Goal: Task Accomplishment & Management: Manage account settings

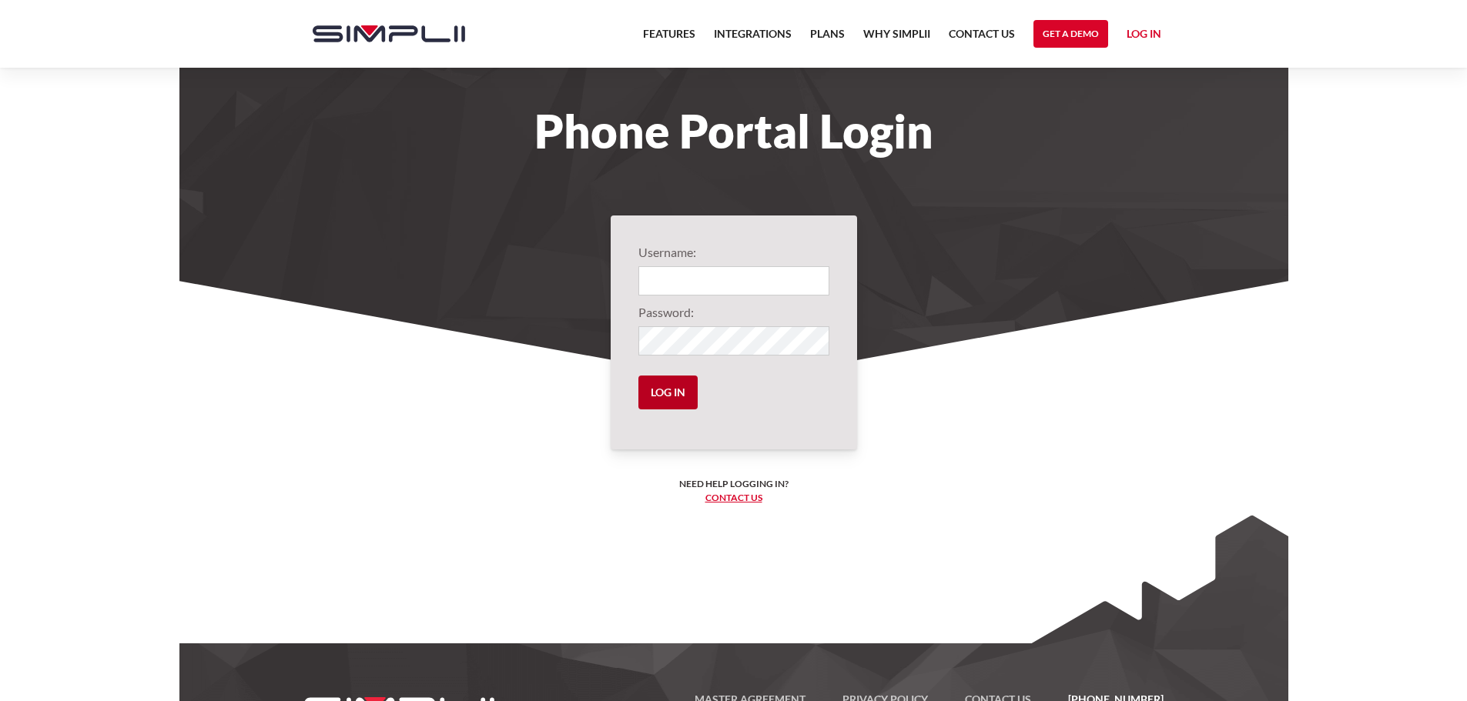
type input "1001@DHF"
click at [661, 396] on input "Log in" at bounding box center [667, 393] width 59 height 34
drag, startPoint x: 469, startPoint y: 397, endPoint x: 678, endPoint y: 379, distance: 209.5
click at [469, 396] on section "Username: 1001@DHF Password: Log in Need help logging in? ‍ Contact us Logging …" at bounding box center [733, 481] width 1109 height 400
click at [671, 393] on input "Log in" at bounding box center [667, 393] width 59 height 34
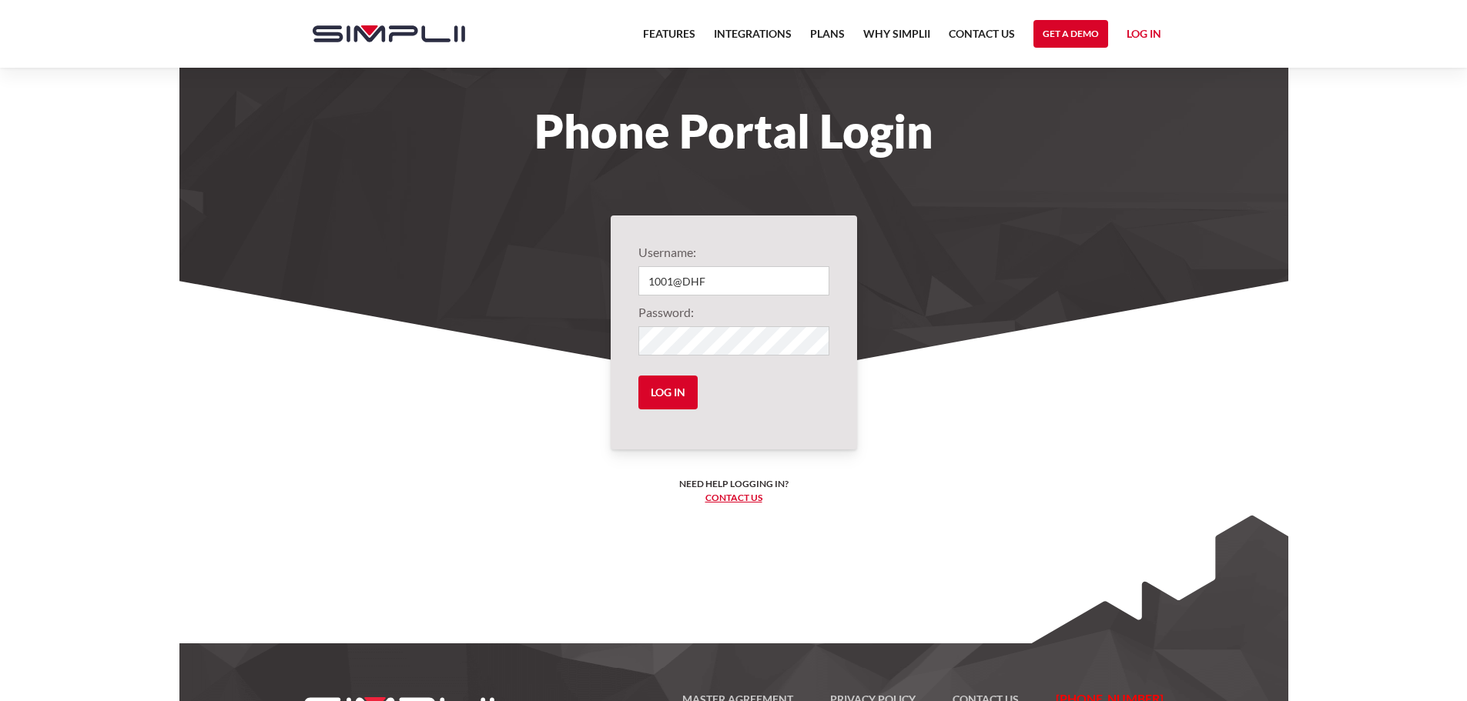
click at [561, 406] on section "Username: 1001@DHF Password: Log in Need help logging in? ‍ Contact us Logging …" at bounding box center [733, 481] width 1109 height 400
click at [847, 384] on div "Username: 1001@DHF Password: Log in Need help logging in? ‍ Contact us Logging …" at bounding box center [734, 333] width 246 height 234
click at [931, 396] on section "Username: 1001@DHF Password: Log in Need help logging in? ‍ Contact us Logging …" at bounding box center [733, 481] width 1109 height 400
click at [109, 137] on body "Features Integrations PRoducts Plans Why Simplii Contact US Master Agreement Ge…" at bounding box center [733, 386] width 1467 height 772
click at [657, 407] on input "Log in" at bounding box center [667, 393] width 59 height 34
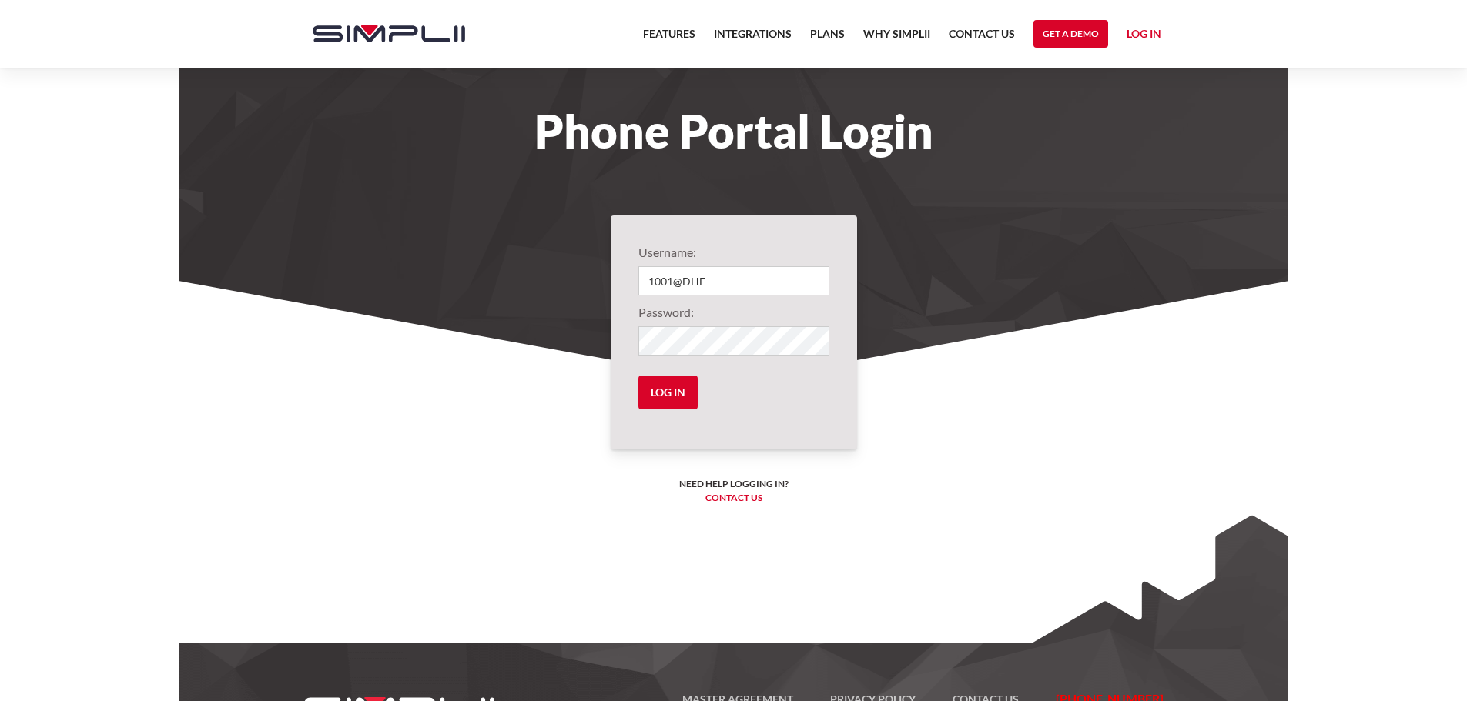
click at [419, 412] on section "Username: 1001@DHF Password: Log in Need help logging in? ‍ Contact us Logging …" at bounding box center [733, 481] width 1109 height 400
click at [454, 399] on section "Username: 1001@DHF Password: Log in Need help logging in? ‍ Contact us Logging …" at bounding box center [733, 481] width 1109 height 400
click at [373, 363] on section "Username: 1001@DHF Password: Log in Need help logging in? ‍ Contact us Logging …" at bounding box center [733, 481] width 1109 height 400
click at [365, 313] on section "Username: 1001@DHF Password: Log in Need help logging in? ‍ Contact us Logging …" at bounding box center [733, 481] width 1109 height 400
click at [401, 289] on section "Username: 1001@DHF Password: Log in Need help logging in? ‍ Contact us Logging …" at bounding box center [733, 481] width 1109 height 400
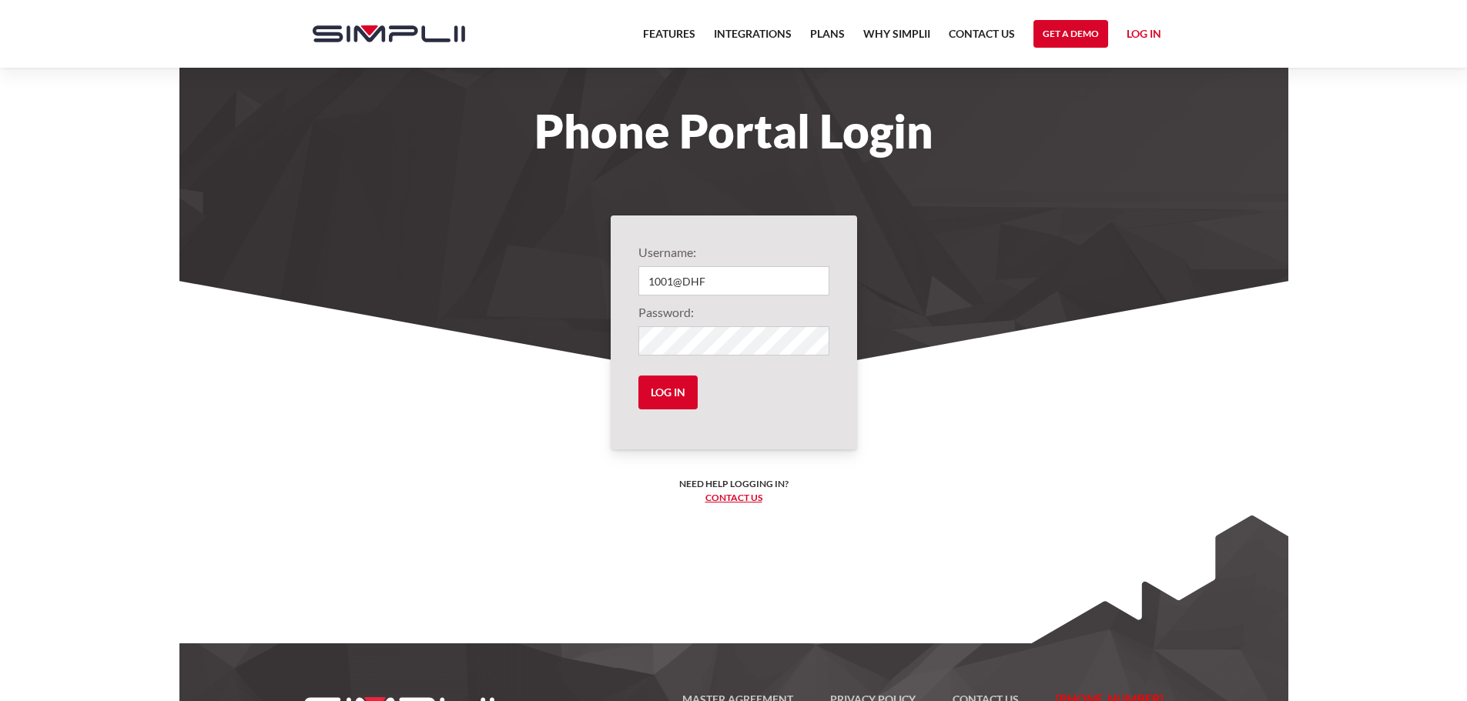
click at [432, 263] on section "Phone Portal Login" at bounding box center [733, 191] width 1109 height 383
click at [140, 132] on body "Features Integrations PRoducts Plans Why Simplii Contact US Master Agreement Ge…" at bounding box center [733, 386] width 1467 height 772
click at [103, 182] on body "Features Integrations PRoducts Plans Why Simplii Contact US Master Agreement Ge…" at bounding box center [733, 386] width 1467 height 772
click at [61, 159] on body "Features Integrations PRoducts Plans Why Simplii Contact US Master Agreement Ge…" at bounding box center [733, 386] width 1467 height 772
click at [1011, 437] on section "Username: 1001@DHF Password: Log in Need help logging in? ‍ Contact us Logging …" at bounding box center [733, 481] width 1109 height 400
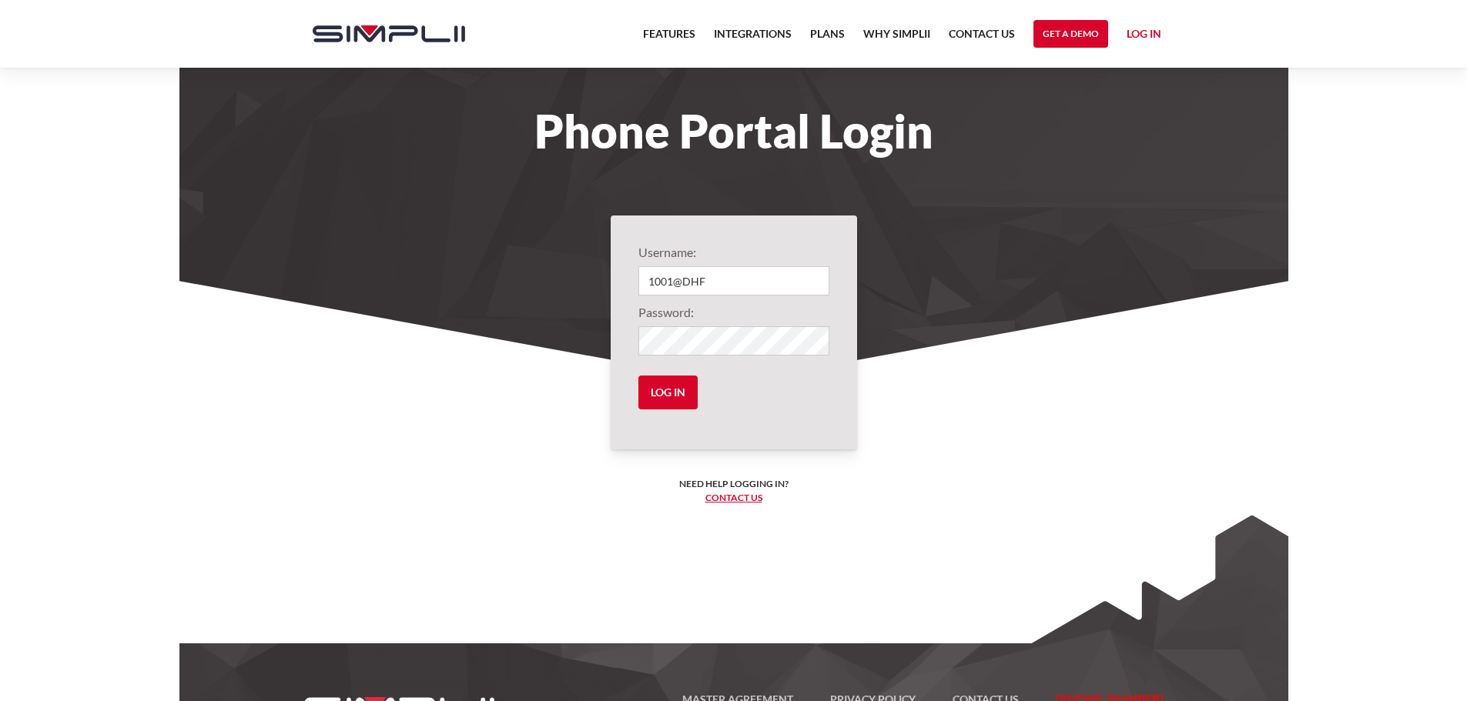
click at [435, 429] on section "Username: 1001@DHF Password: Log in Need help logging in? ‍ Contact us Logging …" at bounding box center [733, 481] width 1109 height 400
click at [109, 208] on body "Features Integrations PRoducts Plans Why Simplii Contact US Master Agreement Ge…" at bounding box center [733, 386] width 1467 height 772
click at [129, 38] on div "Features Integrations PRoducts Plans Why Simplii Contact US Master Agreement Ge…" at bounding box center [733, 34] width 1467 height 68
click at [102, 101] on body "Features Integrations PRoducts Plans Why Simplii Contact US Master Agreement Ge…" at bounding box center [733, 386] width 1467 height 772
click at [105, 52] on div "Features Integrations PRoducts Plans Why Simplii Contact US Master Agreement Ge…" at bounding box center [733, 34] width 1467 height 68
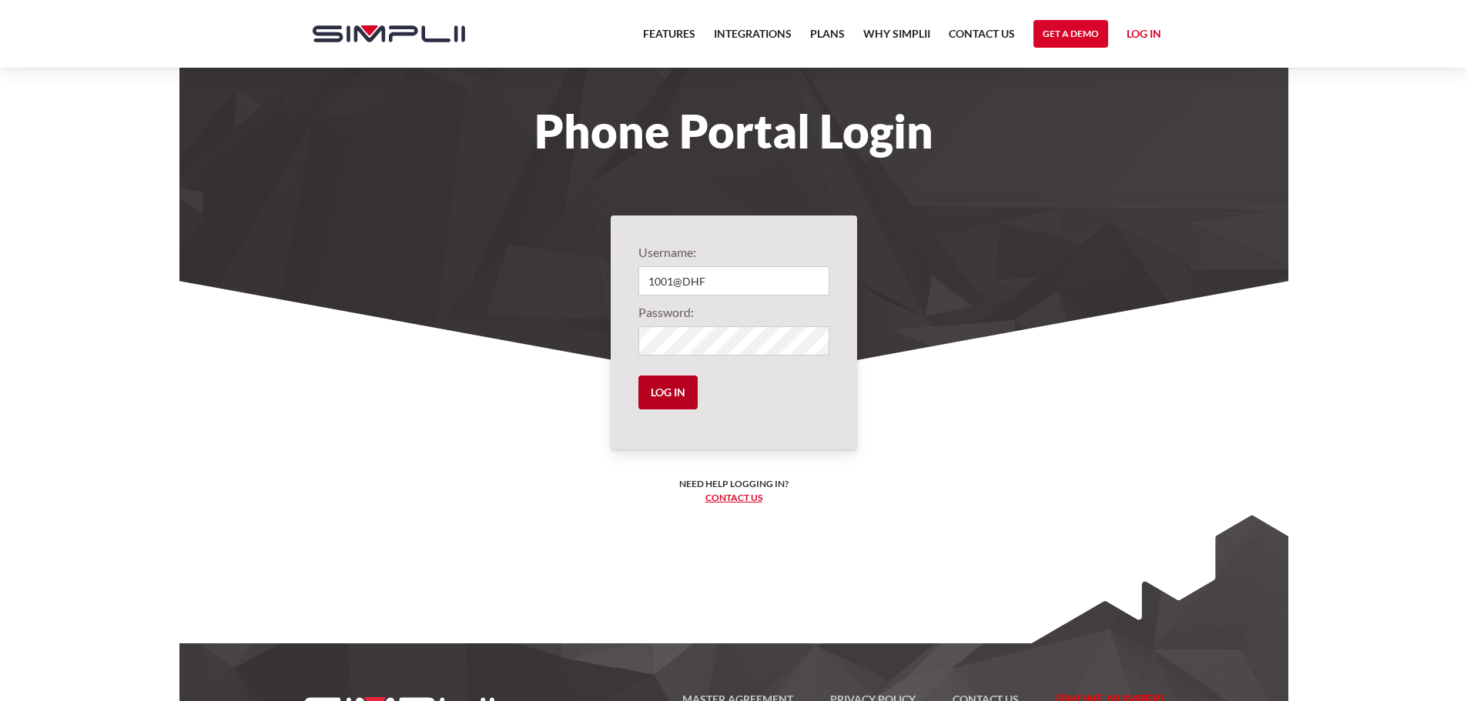
click at [660, 390] on input "Log in" at bounding box center [667, 393] width 59 height 34
click at [674, 400] on input "Log in" at bounding box center [667, 393] width 59 height 34
click at [681, 390] on input "Log in" at bounding box center [667, 393] width 59 height 34
click at [415, 431] on section "Username: 1001@DHF Password: Log in Need help logging in? ‍ Contact us Logging …" at bounding box center [733, 481] width 1109 height 400
click at [228, 185] on section "Phone Portal Login" at bounding box center [733, 191] width 1109 height 383
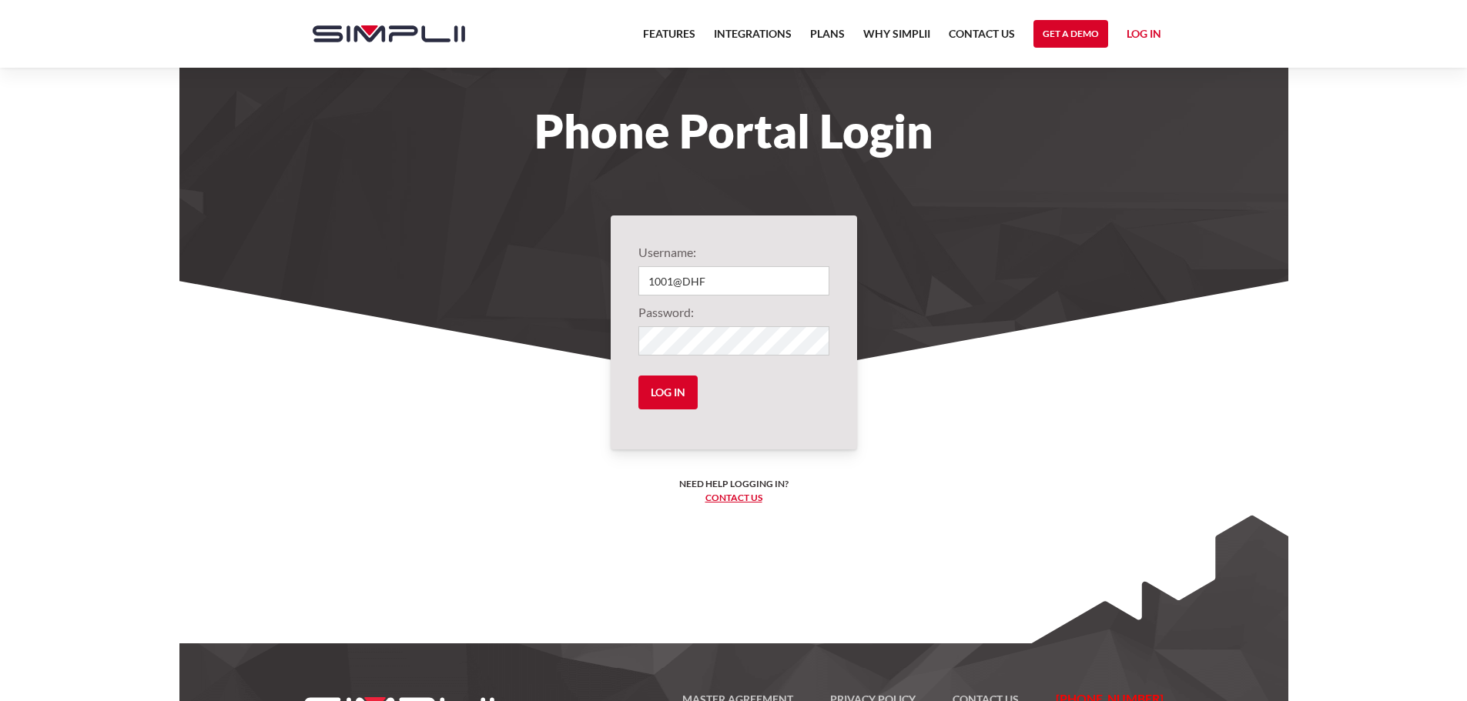
click at [474, 392] on section "Username: 1001@DHF Password: Log in Need help logging in? ‍ Contact us Logging …" at bounding box center [733, 481] width 1109 height 400
click at [111, 253] on body "Features Integrations PRoducts Plans Why Simplii Contact US Master Agreement Ge…" at bounding box center [733, 386] width 1467 height 772
click at [694, 394] on input "Log in" at bounding box center [667, 393] width 59 height 34
click at [356, 423] on section "Username: 1001@DHF Password: Log in Need help logging in? ‍ Contact us Logging …" at bounding box center [733, 481] width 1109 height 400
